Goal: Task Accomplishment & Management: Manage account settings

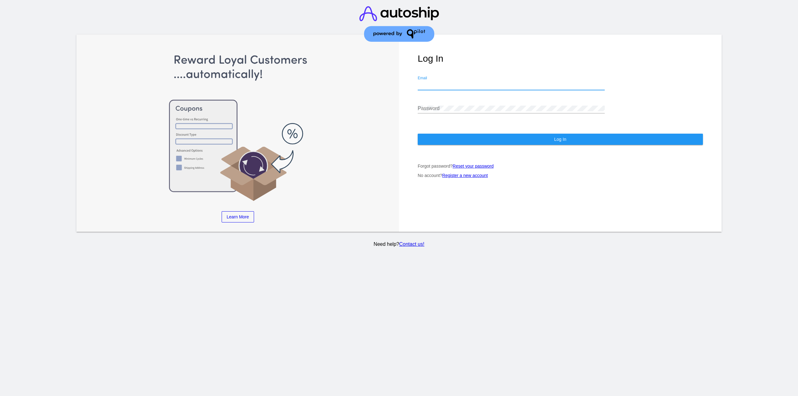
click at [470, 82] on input "Email" at bounding box center [511, 85] width 187 height 6
type input "jr@patternsinthecloud.com"
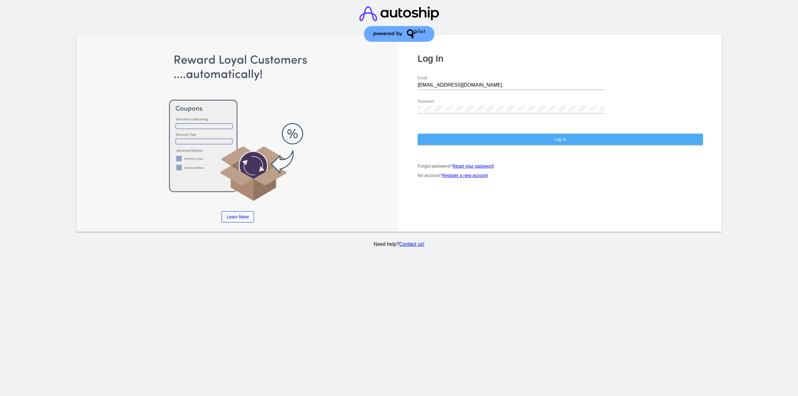
click at [463, 134] on button "Log In" at bounding box center [560, 139] width 285 height 11
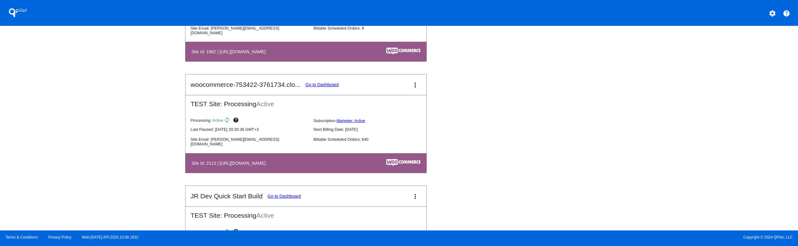
scroll to position [686, 0]
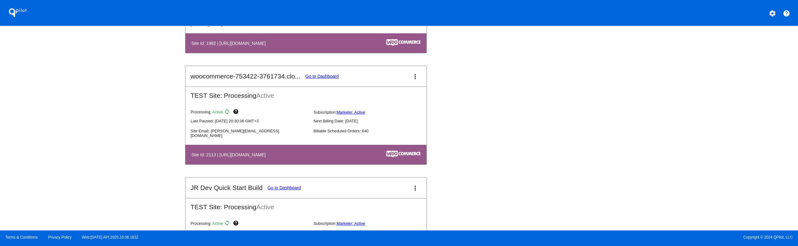
click at [322, 75] on link "Go to Dashboard" at bounding box center [322, 76] width 33 height 5
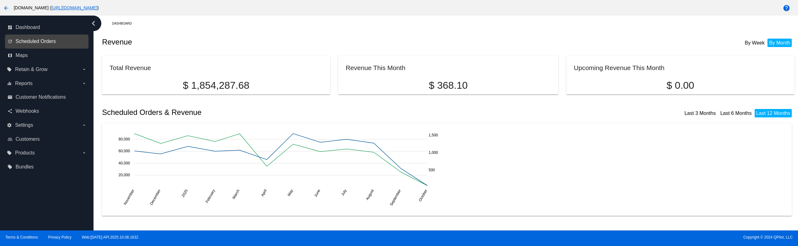
click at [48, 40] on span "Scheduled Orders" at bounding box center [36, 42] width 40 height 6
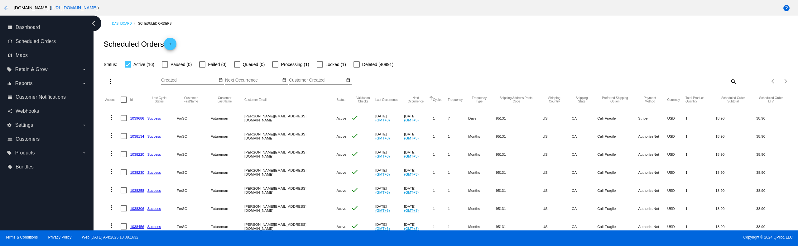
click at [110, 116] on mat-icon "more_vert" at bounding box center [111, 117] width 7 height 7
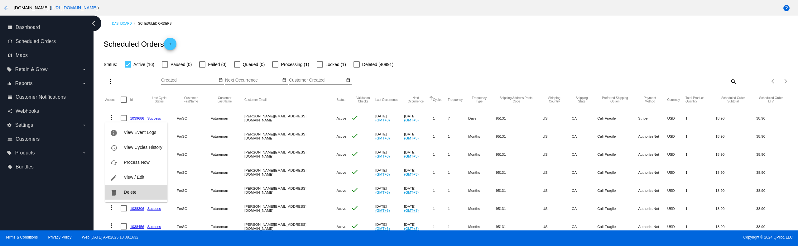
click at [149, 193] on button "delete Delete" at bounding box center [136, 192] width 62 height 15
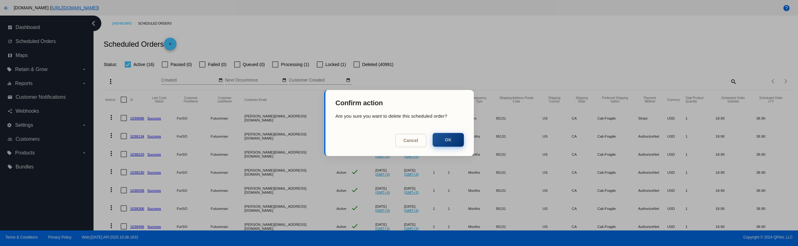
click at [449, 135] on button "OK" at bounding box center [448, 140] width 31 height 14
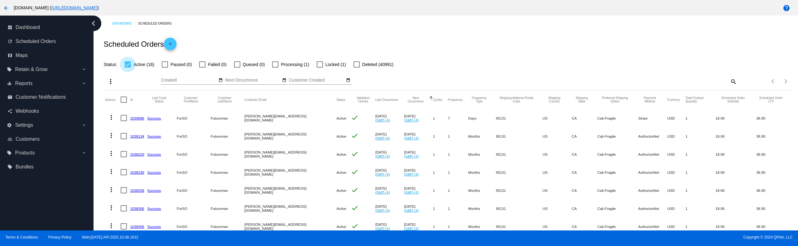
click at [133, 63] on label "Active (16)" at bounding box center [140, 64] width 30 height 7
click at [128, 68] on input "Active (16)" at bounding box center [128, 68] width 0 height 0
click at [133, 64] on label "Active (16)" at bounding box center [140, 64] width 30 height 7
click at [128, 68] on input "Active (16)" at bounding box center [128, 68] width 0 height 0
checkbox input "true"
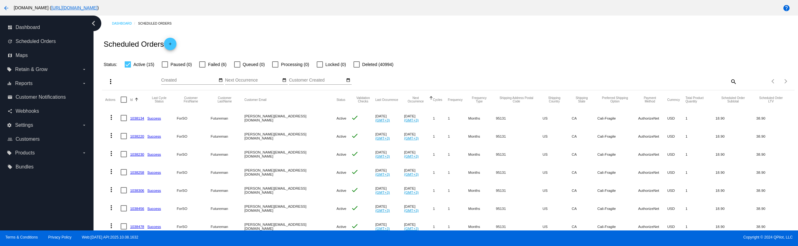
click at [125, 98] on div at bounding box center [124, 100] width 6 height 6
click at [124, 103] on input "checkbox" at bounding box center [123, 103] width 0 height 0
checkbox input "true"
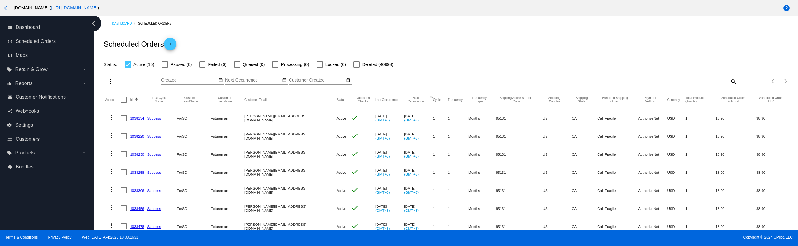
checkbox input "true"
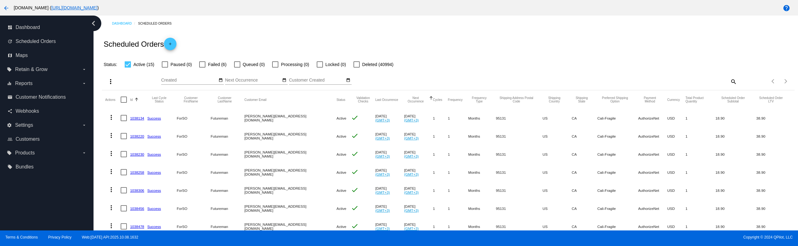
checkbox input "true"
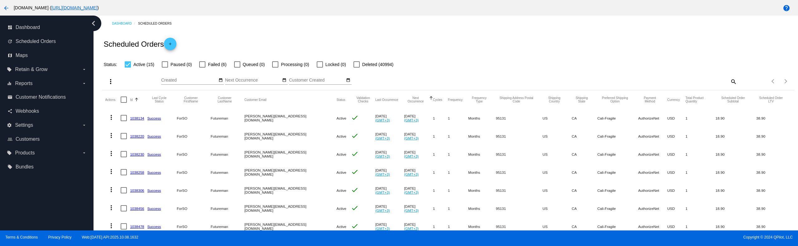
checkbox input "true"
click at [103, 82] on div "more_vert Oct Jan Feb Mar Apr 1" at bounding box center [448, 79] width 693 height 22
click at [108, 83] on mat-icon "more_vert" at bounding box center [110, 81] width 7 height 7
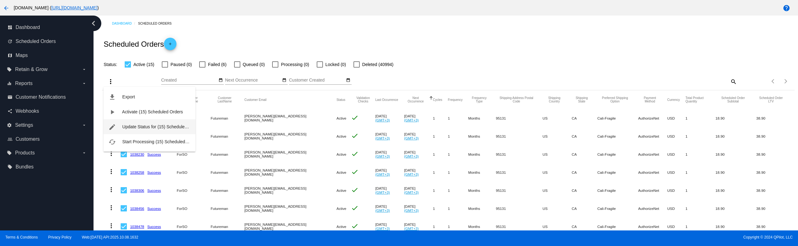
click at [153, 123] on button "edit Update Status for (15) Scheduled Orders" at bounding box center [150, 126] width 92 height 15
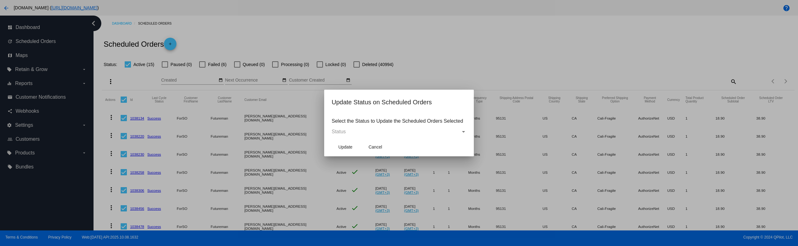
click at [357, 128] on mat-dialog-content "Select the Status to Update the Scheduled Orders Selected Status" at bounding box center [399, 126] width 150 height 24
click at [358, 131] on div "Status" at bounding box center [396, 132] width 129 height 6
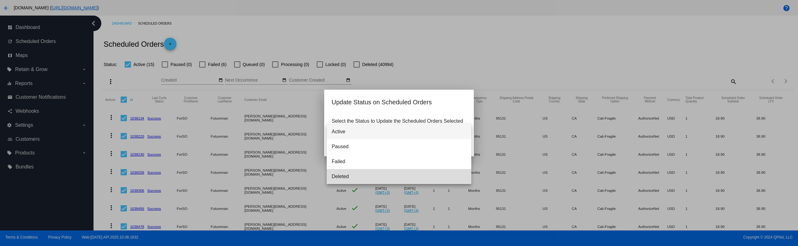
click at [354, 176] on span "Deleted" at bounding box center [399, 176] width 135 height 15
click at [350, 149] on span "Update" at bounding box center [345, 147] width 14 height 5
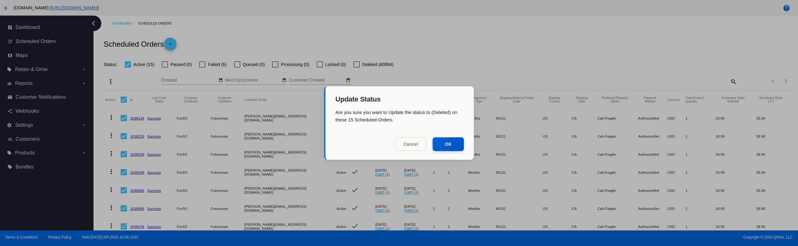
click at [350, 149] on mat-dialog-actions "Cancel OK" at bounding box center [400, 145] width 148 height 29
click at [448, 146] on button "OK" at bounding box center [448, 144] width 31 height 14
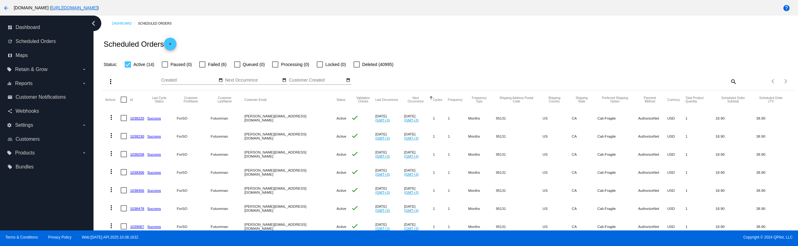
click at [109, 116] on mat-icon "more_vert" at bounding box center [111, 117] width 7 height 7
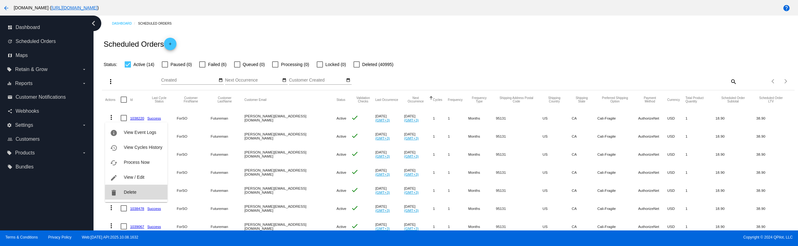
click at [139, 196] on button "delete Delete" at bounding box center [136, 192] width 62 height 15
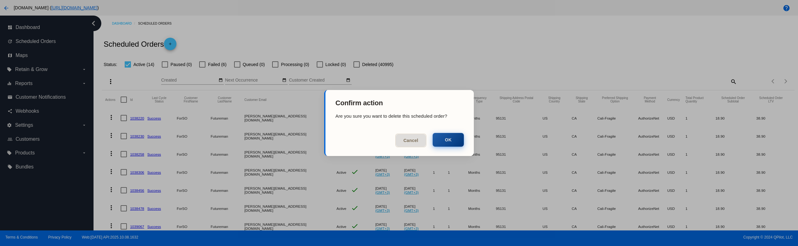
click at [435, 142] on button "OK" at bounding box center [448, 140] width 31 height 14
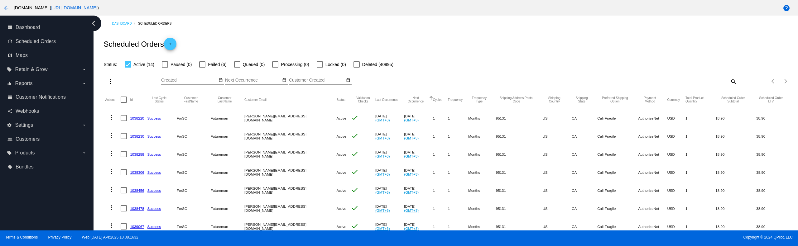
click at [8, 7] on mat-icon "arrow_back" at bounding box center [5, 7] width 7 height 7
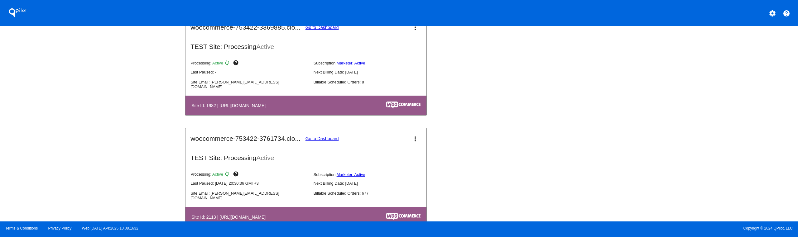
scroll to position [686, 0]
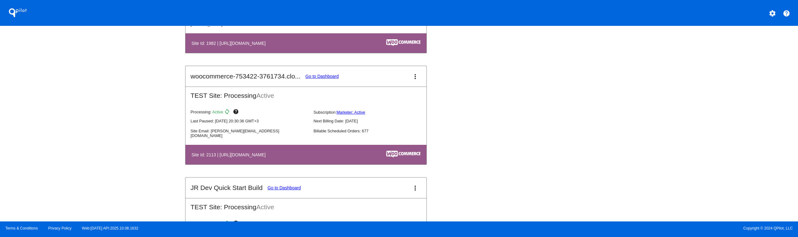
click at [315, 79] on mat-card-title "woocommerce-753422-3761734.clo... Go to Dashboard" at bounding box center [265, 76] width 148 height 7
click at [316, 77] on link "Go to Dashboard" at bounding box center [322, 76] width 33 height 5
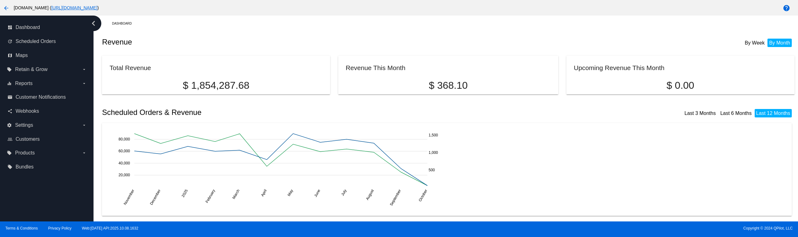
click at [6, 4] on button "arrow_back" at bounding box center [6, 8] width 12 height 12
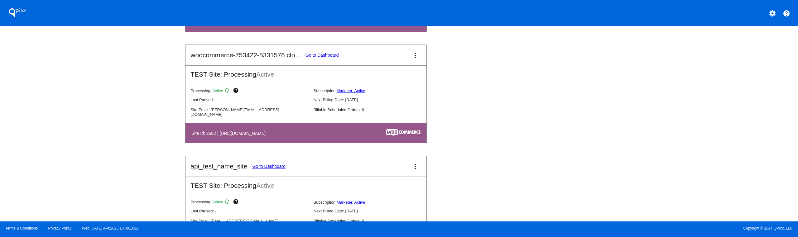
scroll to position [1199, 0]
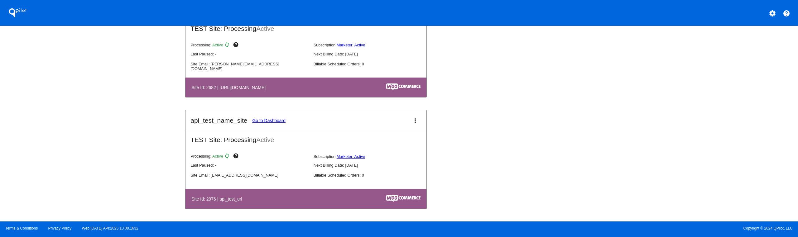
click at [415, 120] on mat-icon "more_vert" at bounding box center [415, 120] width 7 height 7
click at [401, 146] on button "delete delete site" at bounding box center [389, 141] width 58 height 7
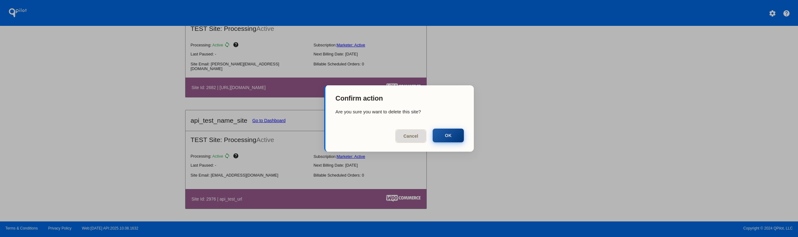
click at [443, 138] on button "OK" at bounding box center [448, 136] width 31 height 14
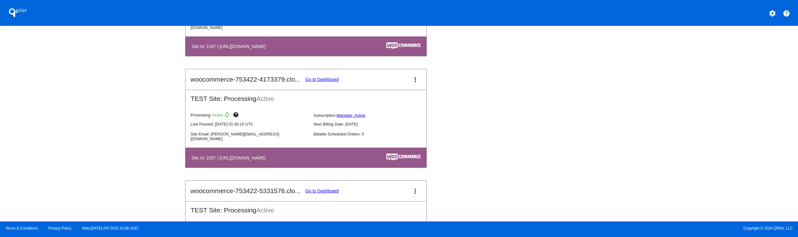
scroll to position [1012, 0]
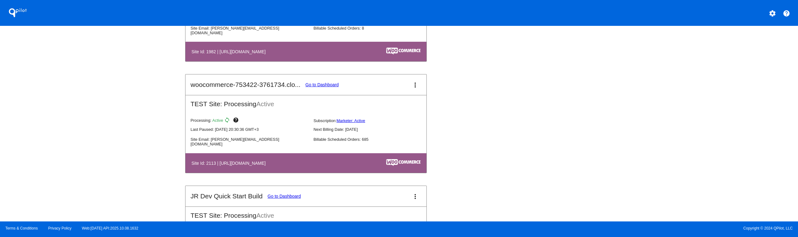
scroll to position [717, 0]
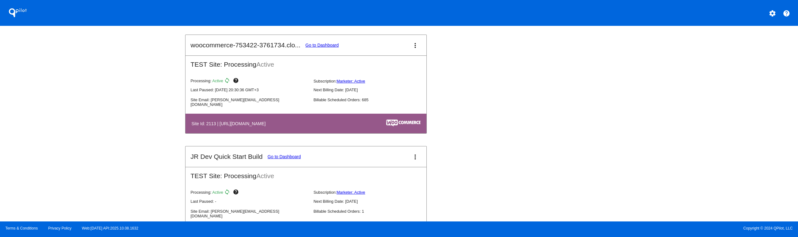
click at [322, 45] on link "Go to Dashboard" at bounding box center [322, 45] width 33 height 5
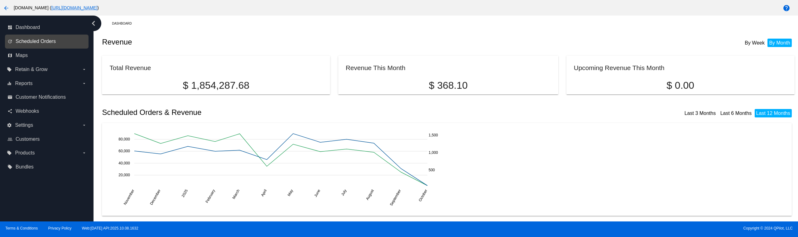
click at [52, 43] on span "Scheduled Orders" at bounding box center [36, 42] width 40 height 6
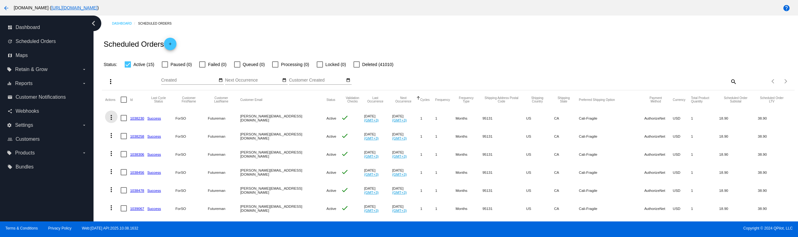
click at [111, 115] on mat-icon "more_vert" at bounding box center [111, 117] width 7 height 7
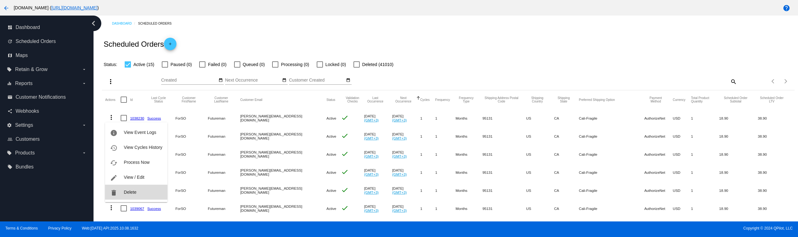
click at [132, 193] on span "Delete" at bounding box center [130, 192] width 12 height 5
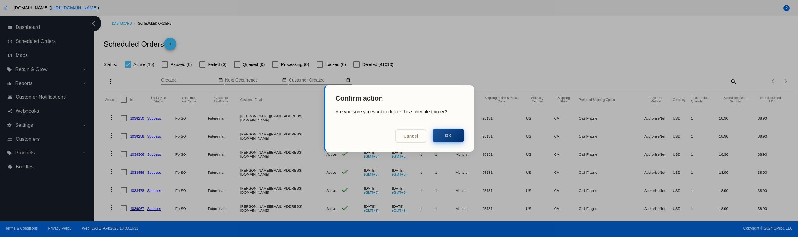
click at [443, 136] on button "OK" at bounding box center [448, 136] width 31 height 14
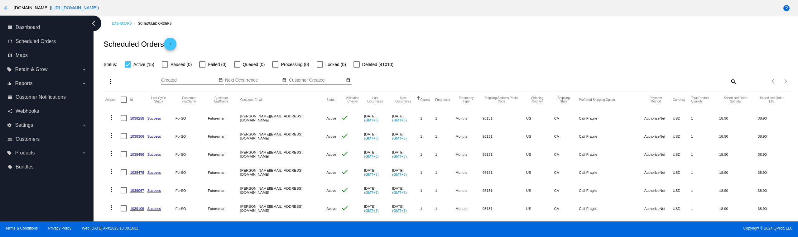
click at [122, 96] on mat-header-cell at bounding box center [125, 99] width 9 height 19
click at [105, 80] on button "more_vert" at bounding box center [110, 81] width 12 height 12
drag, startPoint x: 354, startPoint y: 35, endPoint x: 246, endPoint y: 60, distance: 110.9
click at [353, 35] on div at bounding box center [399, 118] width 798 height 237
click at [126, 99] on div at bounding box center [124, 100] width 6 height 6
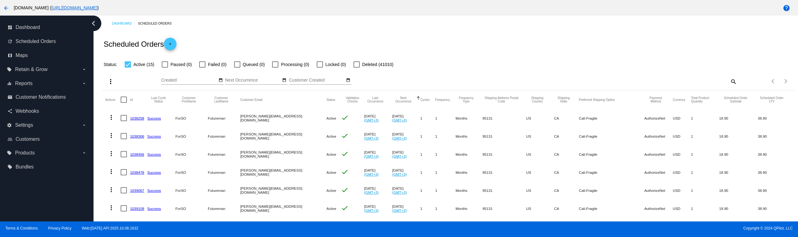
click at [124, 103] on input "checkbox" at bounding box center [123, 103] width 0 height 0
checkbox input "true"
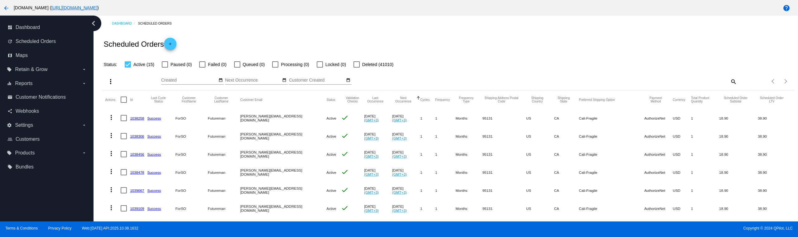
checkbox input "true"
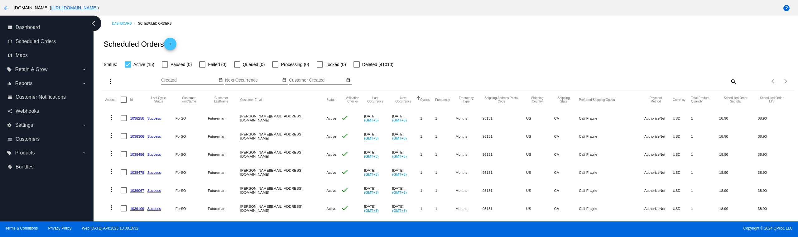
checkbox input "true"
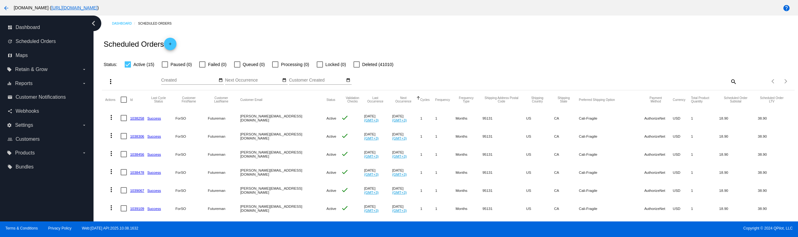
checkbox input "true"
click at [112, 83] on mat-icon "more_vert" at bounding box center [110, 81] width 7 height 7
click at [125, 108] on span "Update Status for (14) Scheduled Orders" at bounding box center [161, 107] width 79 height 2
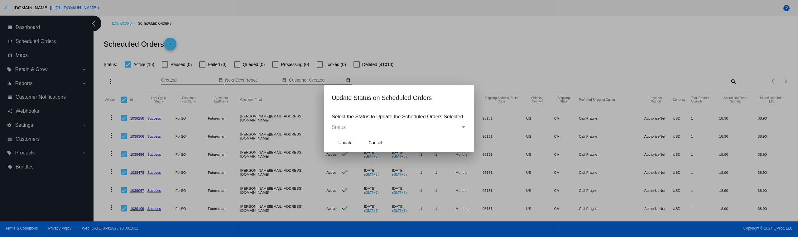
click at [363, 118] on p "Select the Status to Update the Scheduled Orders Selected" at bounding box center [399, 117] width 135 height 6
click at [363, 126] on div "Status" at bounding box center [396, 128] width 129 height 6
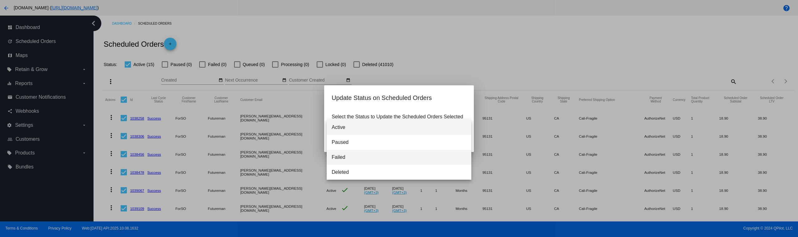
click at [350, 162] on span "Failed" at bounding box center [399, 157] width 135 height 15
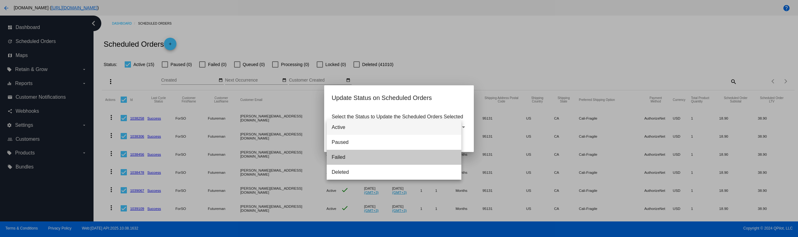
click at [355, 131] on mat-dialog-content "Select the Status to Update the Scheduled Orders Selected Failed" at bounding box center [399, 121] width 150 height 24
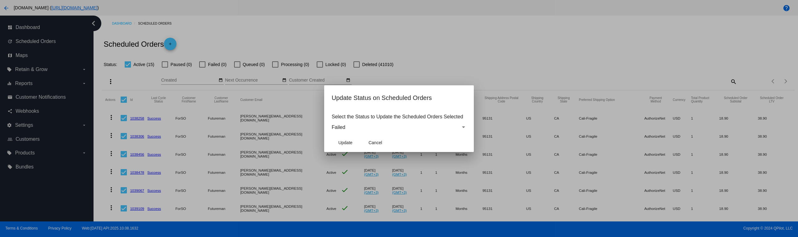
click at [347, 128] on div "Failed" at bounding box center [396, 128] width 129 height 6
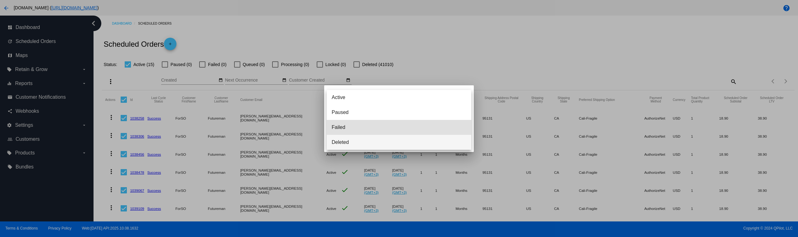
click at [346, 143] on span "Deleted" at bounding box center [399, 142] width 135 height 15
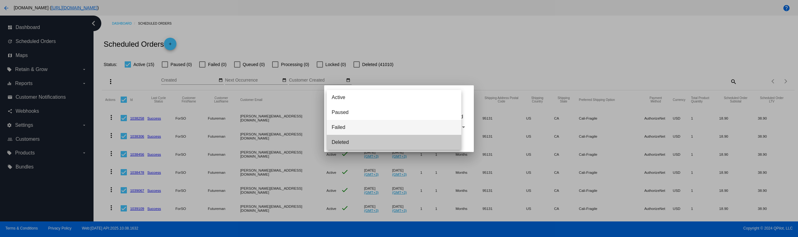
click at [345, 141] on span "Update" at bounding box center [345, 142] width 14 height 5
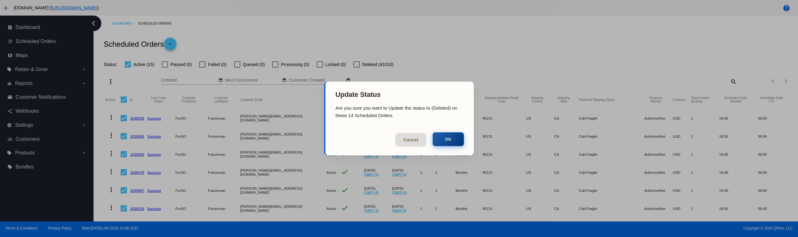
click at [452, 138] on button "OK" at bounding box center [448, 140] width 31 height 14
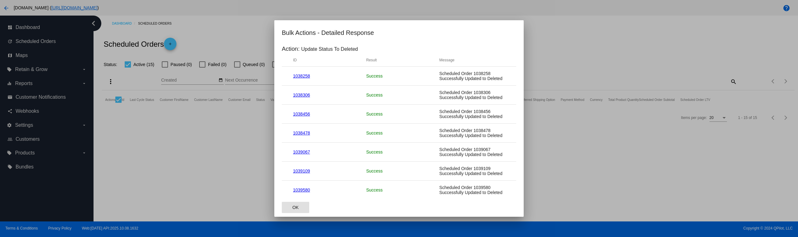
click at [298, 206] on span "OK" at bounding box center [296, 207] width 6 height 5
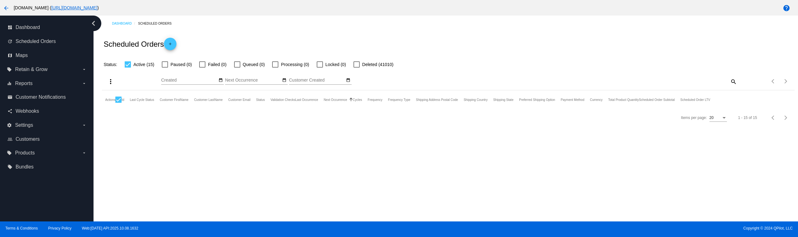
click at [131, 65] on div at bounding box center [128, 64] width 6 height 6
click at [128, 68] on input "Active (15)" at bounding box center [128, 68] width 0 height 0
click at [131, 65] on div at bounding box center [128, 64] width 6 height 6
click at [128, 68] on input "Active (15)" at bounding box center [128, 68] width 0 height 0
checkbox input "true"
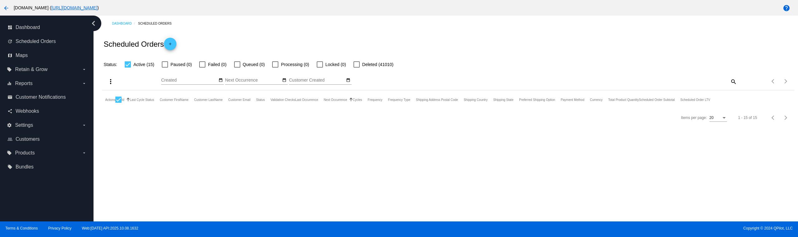
click at [119, 99] on div at bounding box center [118, 100] width 6 height 6
click at [118, 103] on input "checkbox" at bounding box center [118, 103] width 0 height 0
checkbox input "false"
click at [156, 151] on div "Dashboard Scheduled Orders Scheduled Orders add Status: Active (15) Paused (0) …" at bounding box center [446, 119] width 705 height 206
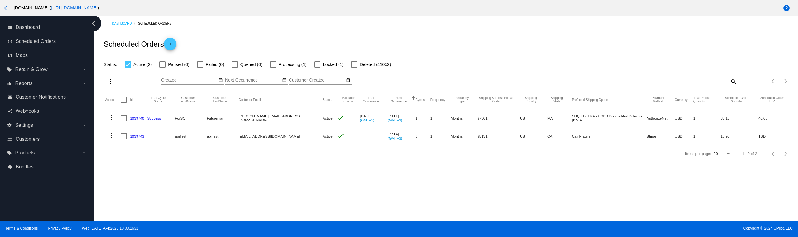
click at [128, 64] on div at bounding box center [128, 64] width 6 height 6
click at [128, 68] on input "Active (2)" at bounding box center [128, 68] width 0 height 0
click at [128, 64] on div at bounding box center [128, 64] width 6 height 6
click at [128, 68] on input "Active (2)" at bounding box center [128, 68] width 0 height 0
checkbox input "true"
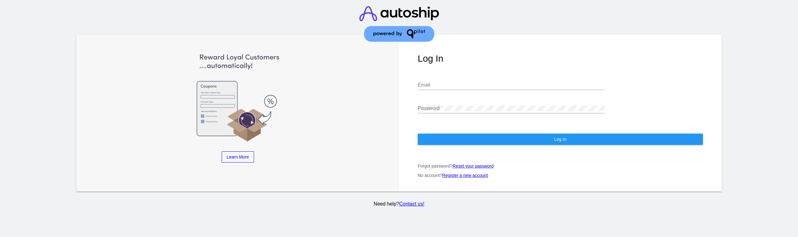
click at [432, 82] on input "Email" at bounding box center [511, 85] width 187 height 6
type input "[EMAIL_ADDRESS][DOMAIN_NAME]"
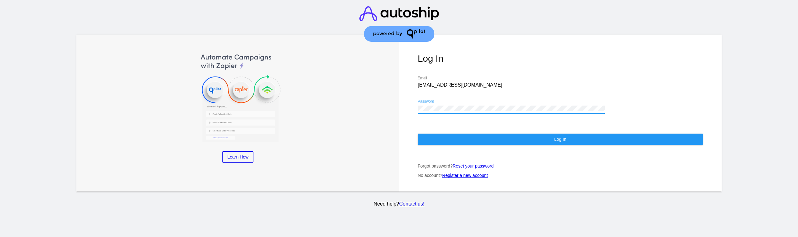
click at [454, 134] on button "Log In" at bounding box center [560, 139] width 285 height 11
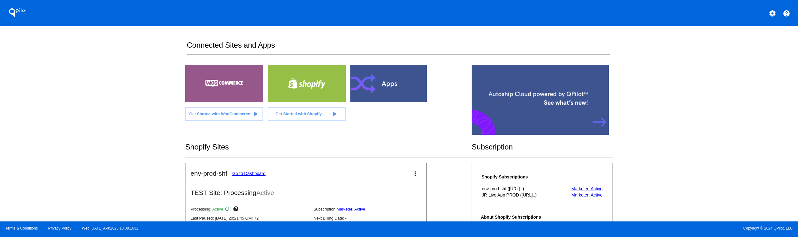
click at [771, 10] on mat-icon "settings" at bounding box center [772, 13] width 7 height 7
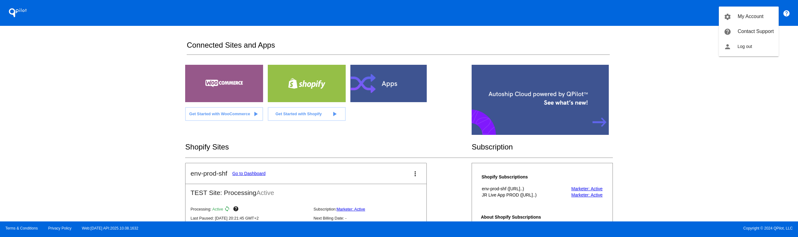
click at [755, 37] on link "help Contact Support" at bounding box center [749, 31] width 60 height 15
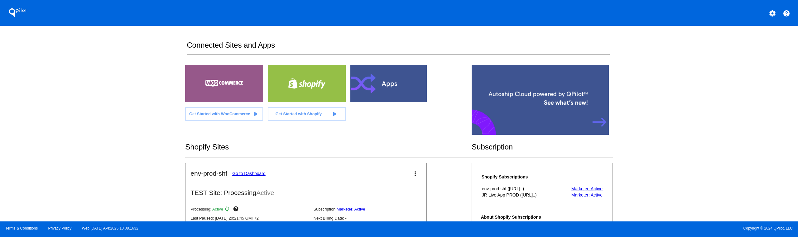
click at [757, 45] on div "QPilot settings help Connected Sites and Apps Get Started with WooCommerce play…" at bounding box center [399, 111] width 798 height 222
click at [771, 16] on mat-icon "settings" at bounding box center [772, 13] width 7 height 7
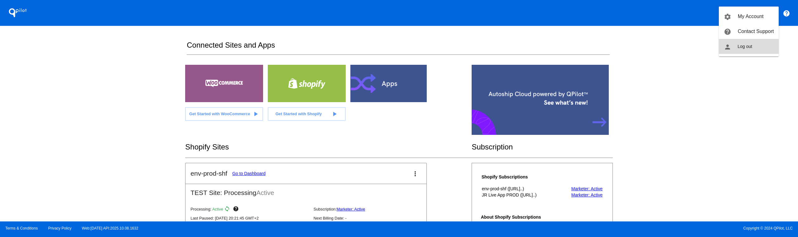
click at [752, 43] on button "person Log out" at bounding box center [749, 46] width 60 height 15
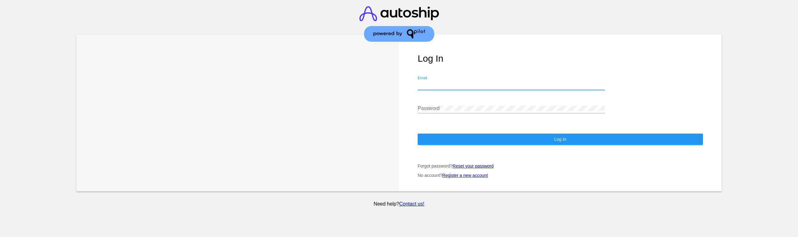
click at [434, 82] on input "Email" at bounding box center [511, 85] width 187 height 6
type input "[EMAIL_ADDRESS][DOMAIN_NAME]"
click at [451, 134] on button "Log In" at bounding box center [560, 139] width 285 height 11
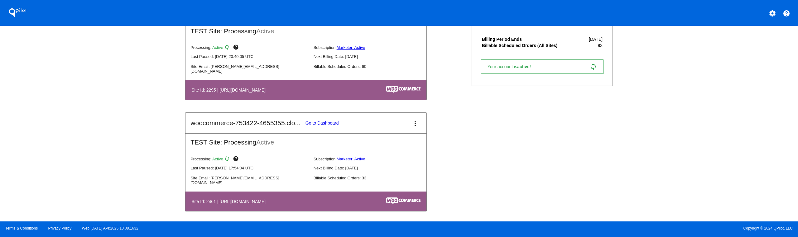
scroll to position [164, 0]
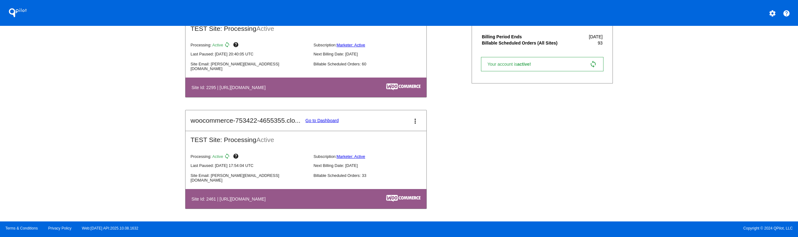
click at [325, 119] on link "Go to Dashboard" at bounding box center [322, 120] width 33 height 5
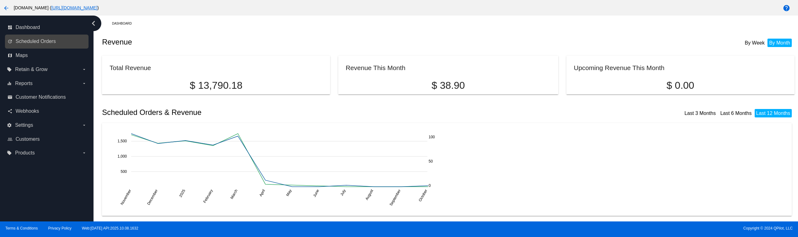
click at [55, 45] on link "update Scheduled Orders" at bounding box center [46, 41] width 79 height 10
